Goal: Information Seeking & Learning: Learn about a topic

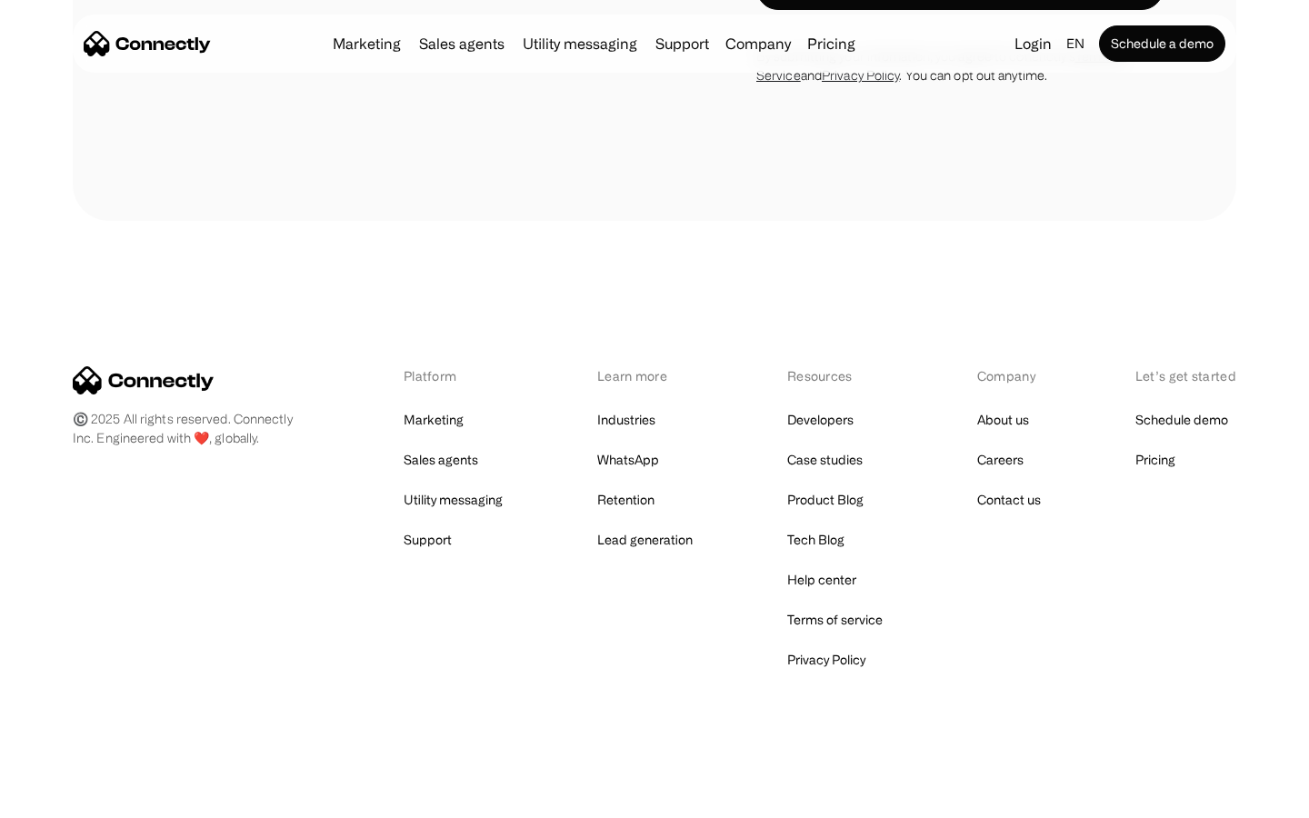
scroll to position [3496, 0]
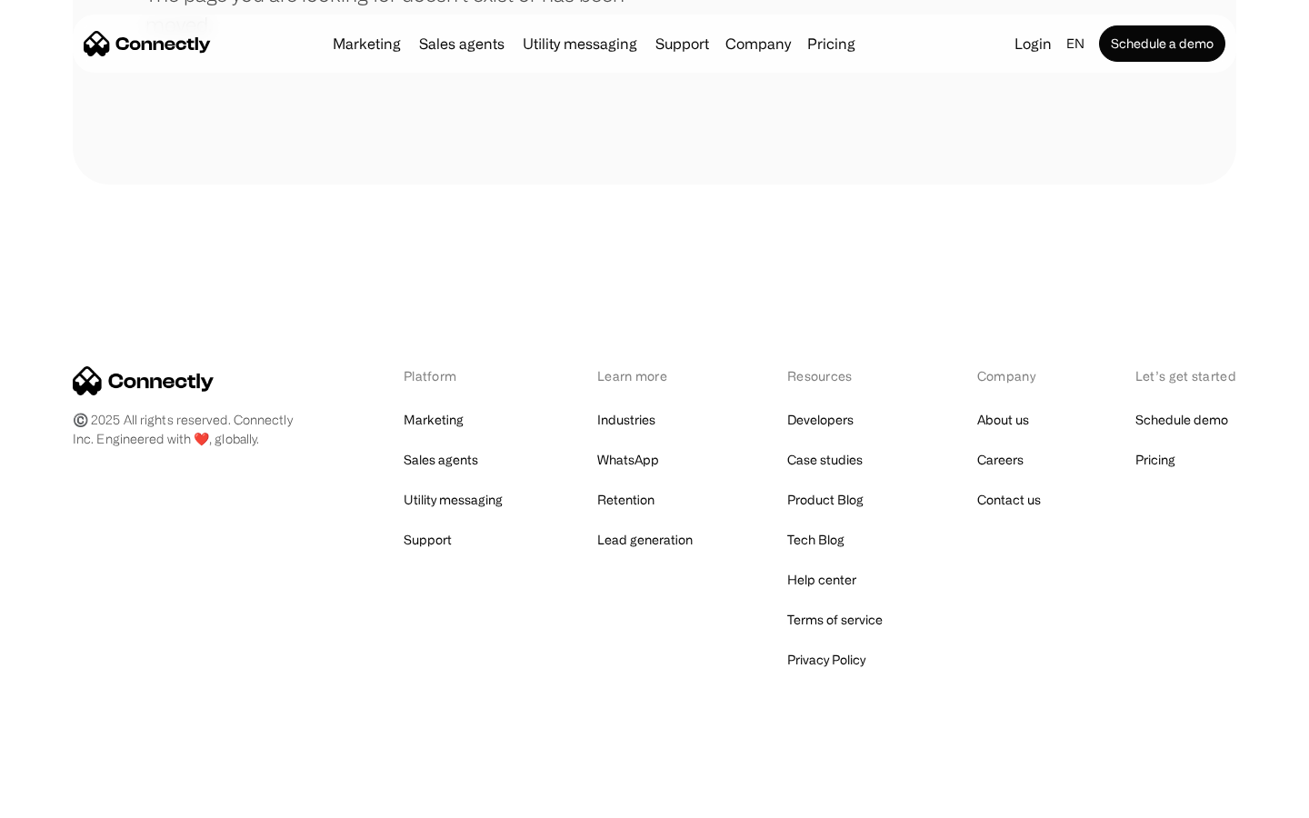
scroll to position [332, 0]
